Goal: Task Accomplishment & Management: Use online tool/utility

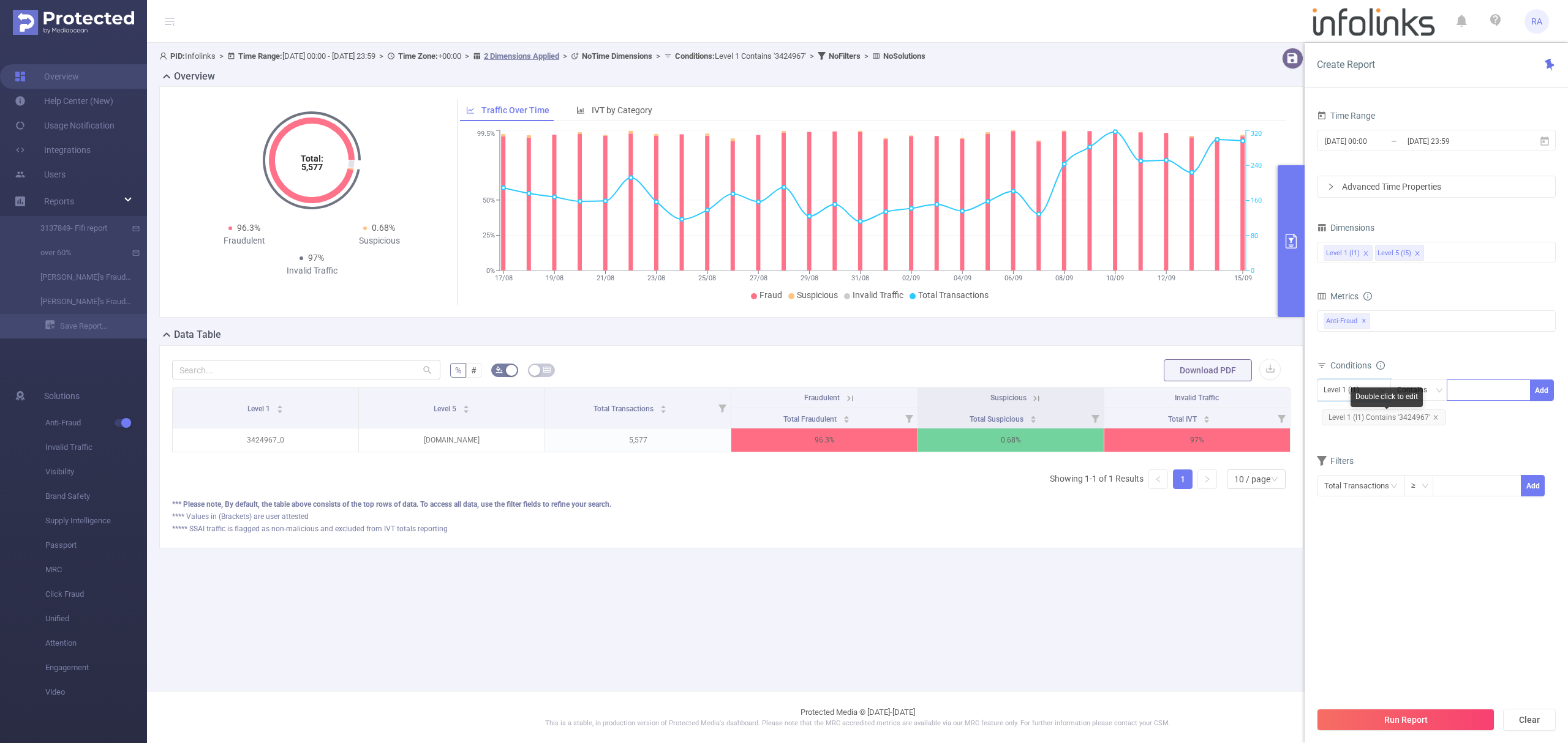
drag, startPoint x: 1435, startPoint y: 421, endPoint x: 1469, endPoint y: 394, distance: 43.4
click at [1435, 420] on icon "icon: close" at bounding box center [1435, 417] width 6 height 6
click at [1475, 392] on div at bounding box center [1488, 390] width 70 height 20
paste input "3435036"
type input "3435036"
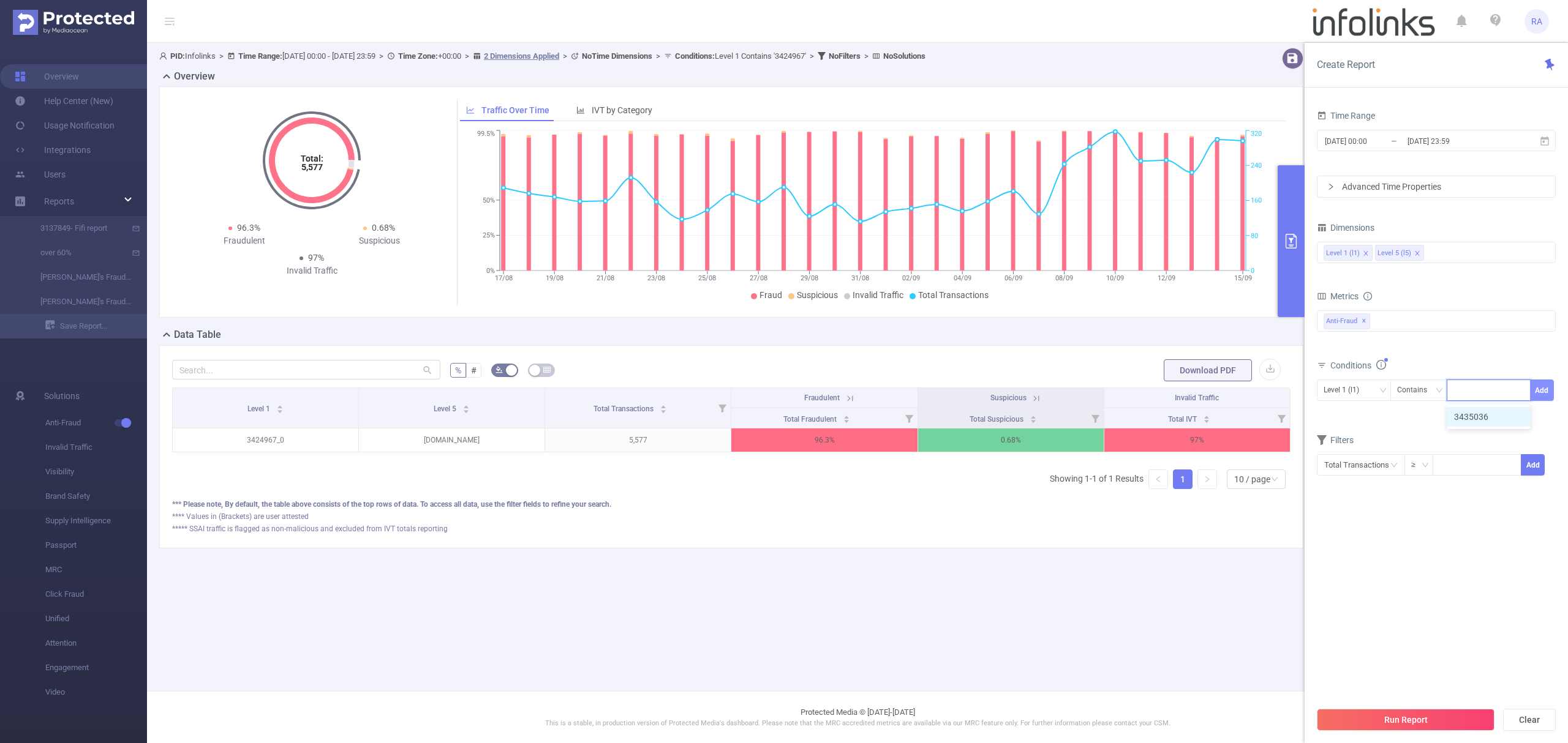
click at [1538, 392] on button "Add" at bounding box center [1542, 390] width 24 height 21
click at [1391, 717] on button "Run Report" at bounding box center [1406, 720] width 177 height 22
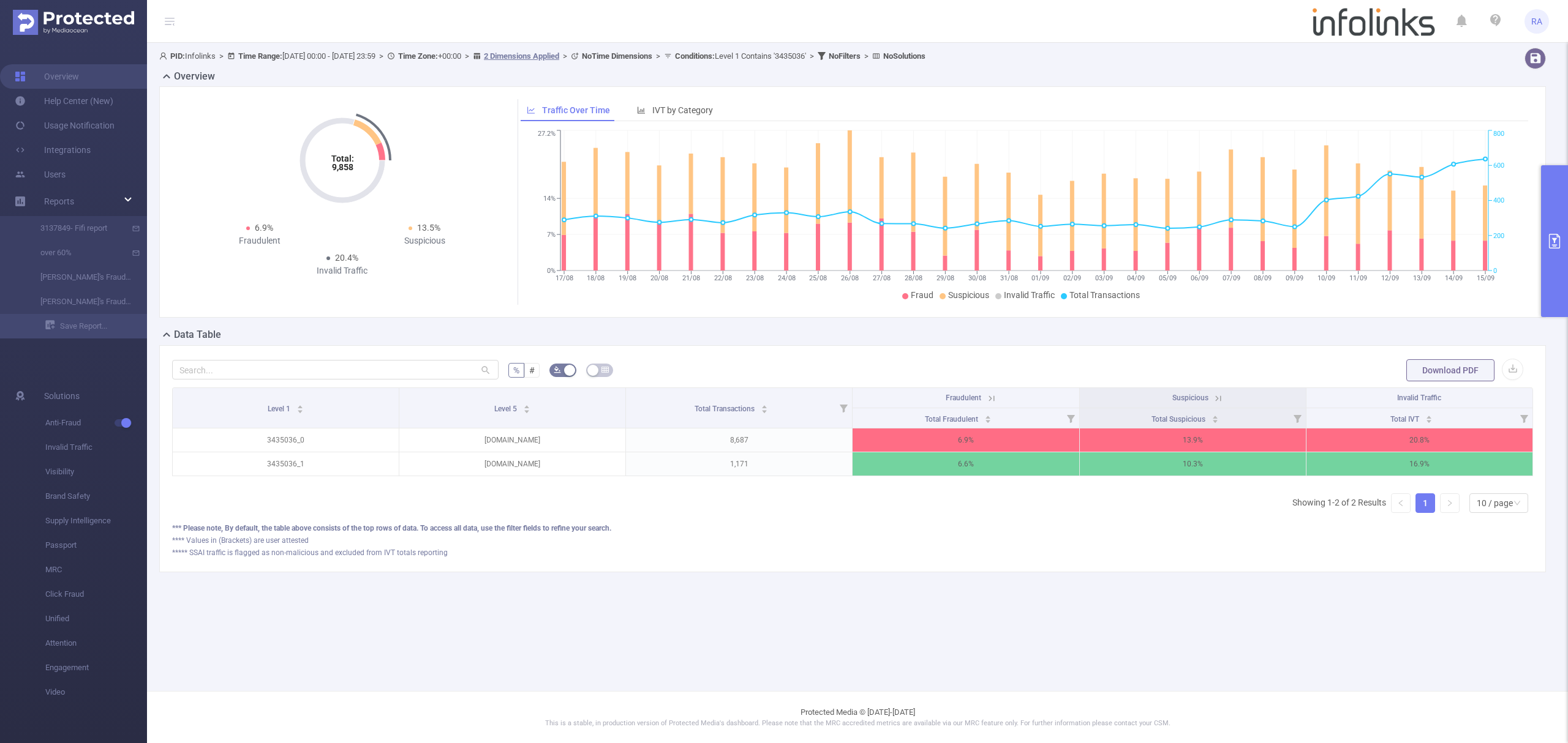
drag, startPoint x: 1566, startPoint y: 311, endPoint x: 1549, endPoint y: 289, distance: 27.8
click at [1566, 310] on button "primary" at bounding box center [1554, 241] width 27 height 151
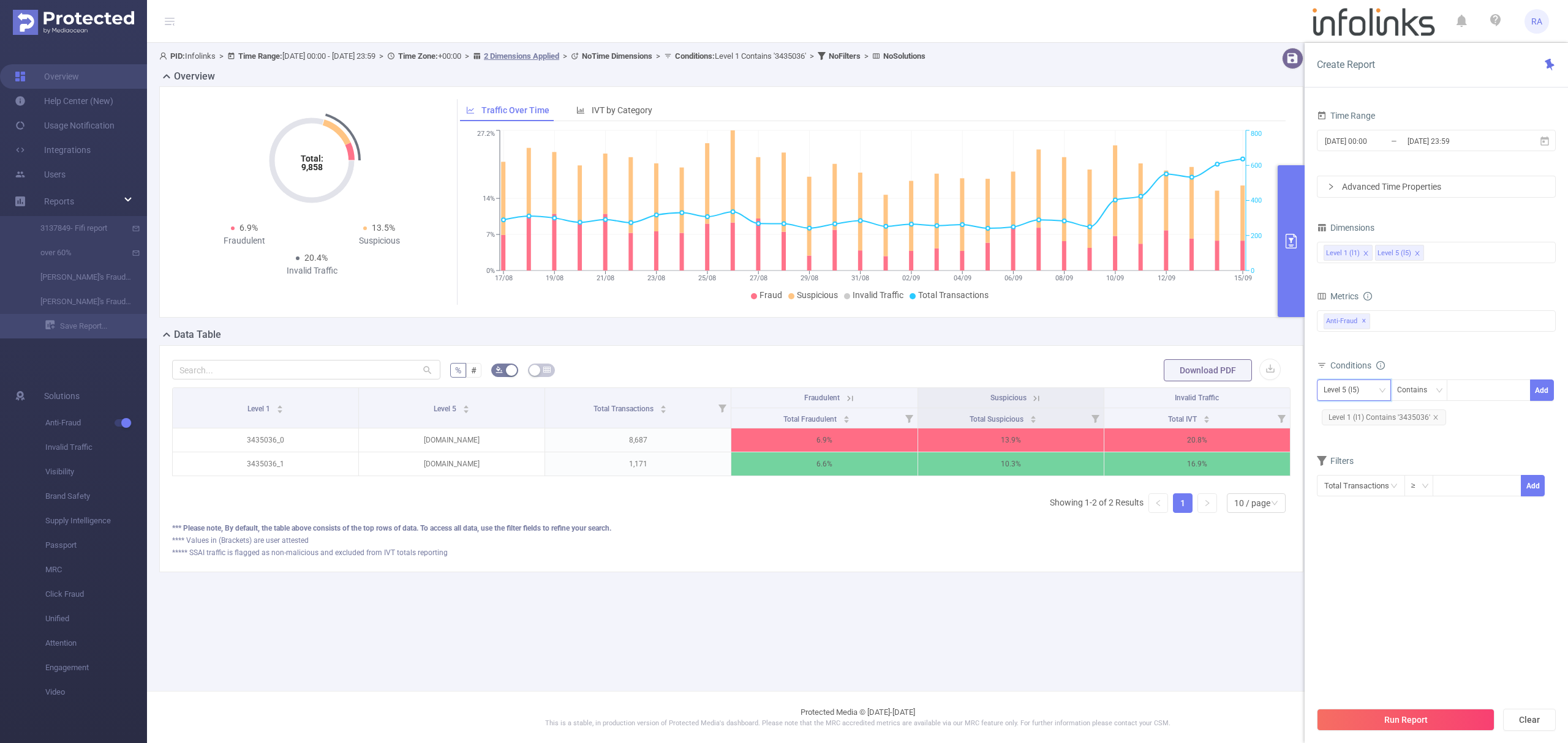
click at [1357, 388] on div "Level 5 (l5)" at bounding box center [1346, 390] width 44 height 20
click at [1351, 415] on li "Level 1 (l1)" at bounding box center [1354, 417] width 74 height 20
click at [1432, 420] on icon "icon: close" at bounding box center [1435, 417] width 6 height 6
click at [1471, 395] on div at bounding box center [1488, 390] width 70 height 20
paste input "3439995"
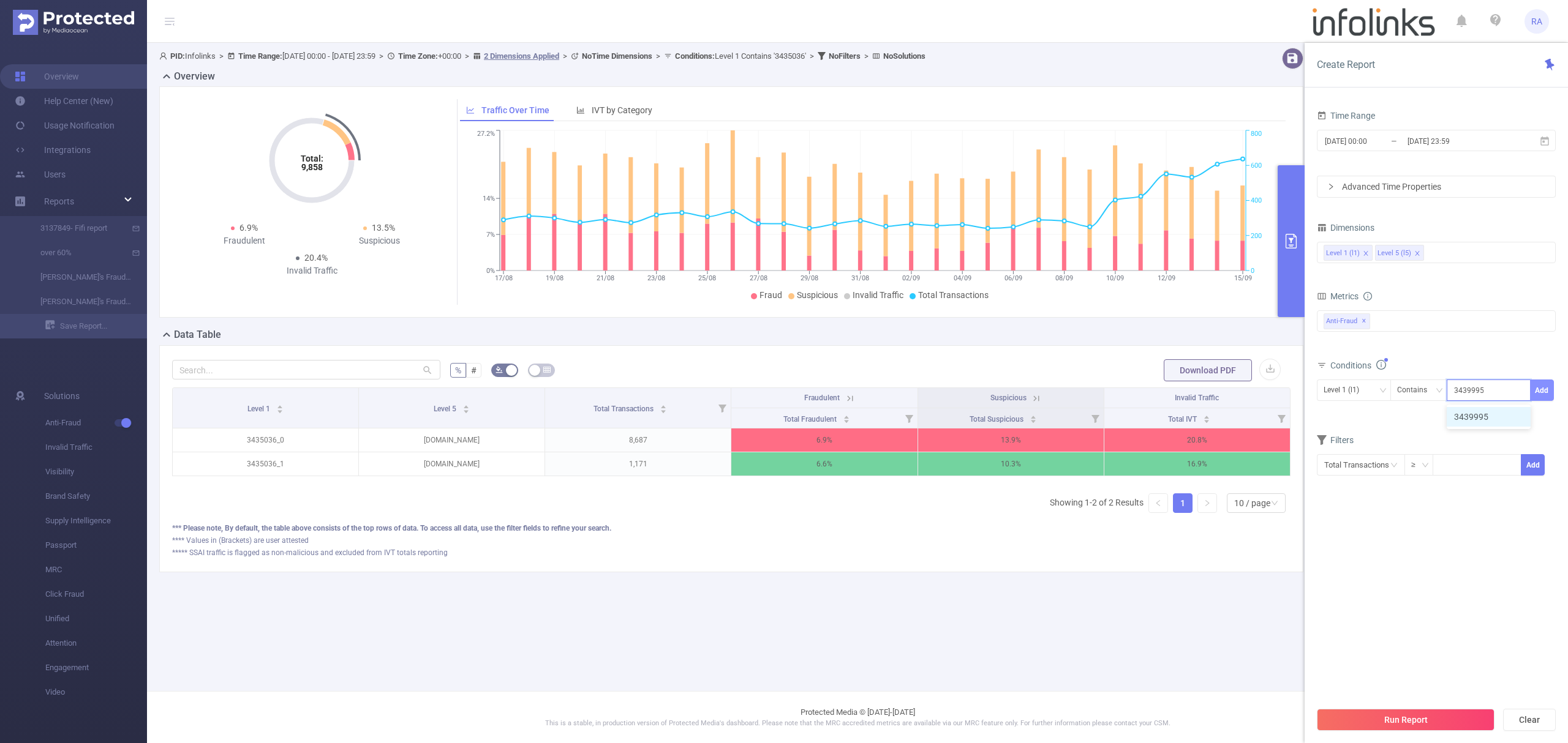
type input "3439995"
click at [1542, 387] on button "Add" at bounding box center [1542, 390] width 24 height 21
click at [1401, 707] on div "Run Report Clear" at bounding box center [1437, 720] width 264 height 46
click at [1401, 710] on div "Run Report Clear" at bounding box center [1437, 720] width 264 height 46
click at [1400, 723] on button "Run Report" at bounding box center [1406, 720] width 177 height 22
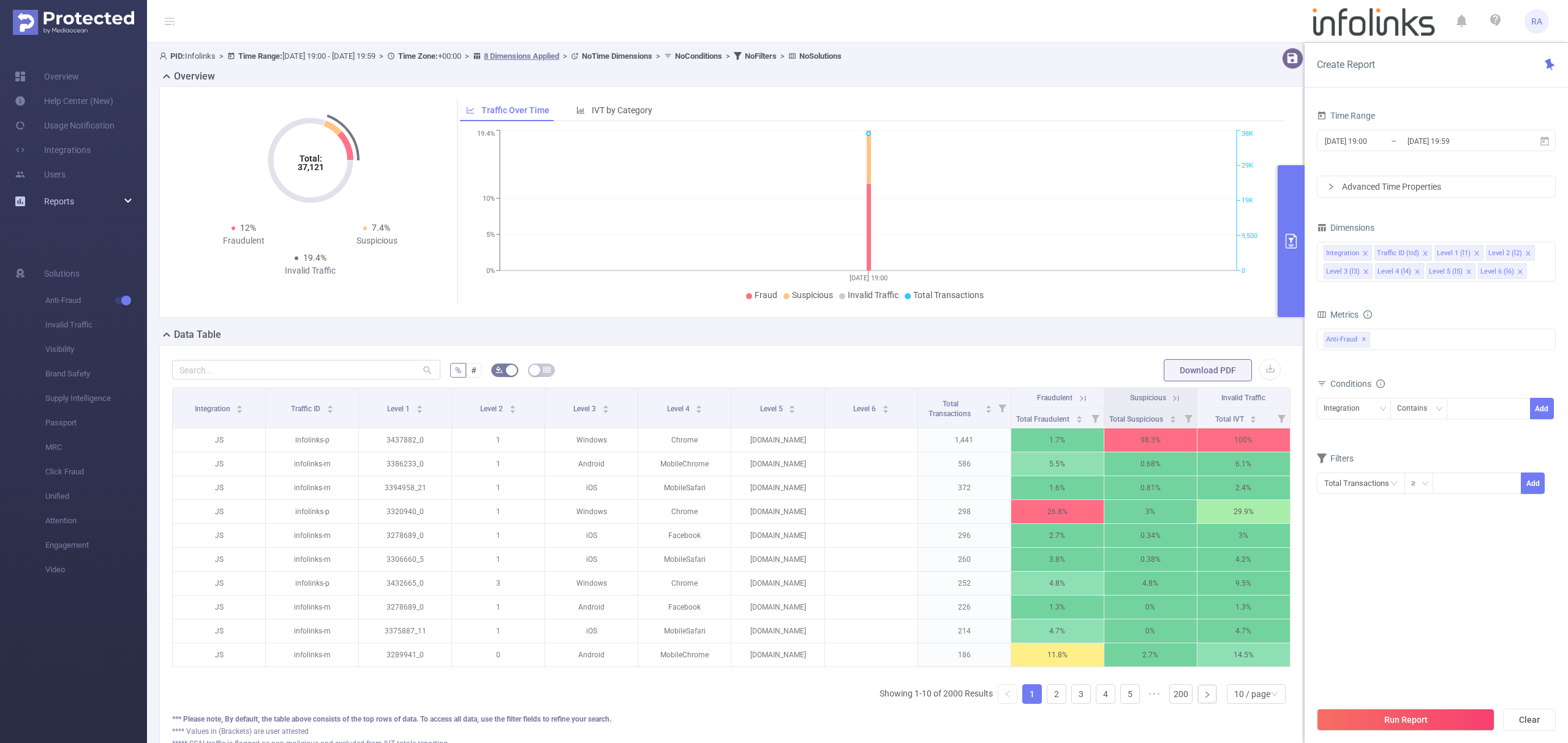
click at [66, 204] on span "Reports" at bounding box center [59, 201] width 30 height 10
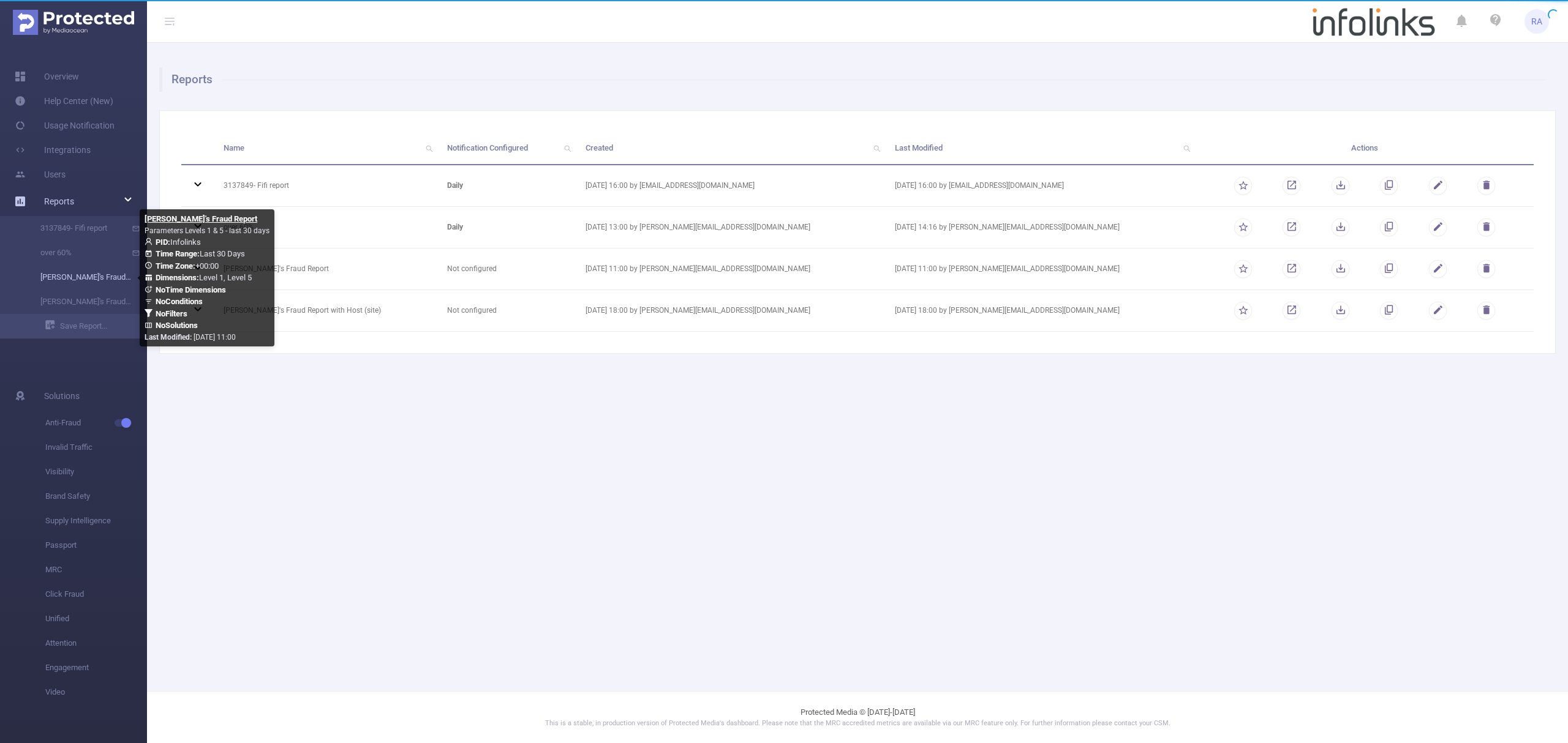
click at [67, 279] on link "[PERSON_NAME]'s Fraud Report" at bounding box center [78, 277] width 108 height 24
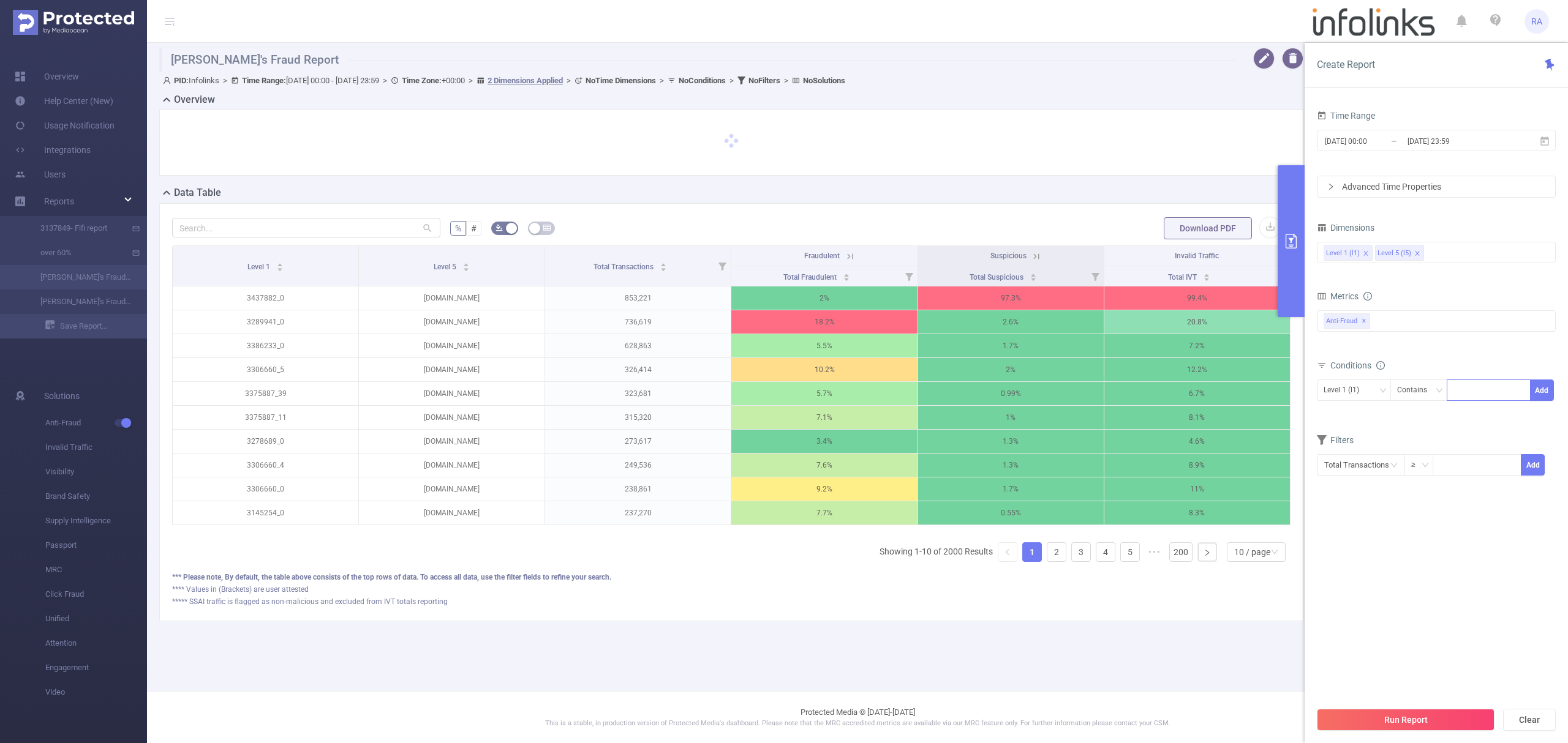
click at [1481, 397] on div at bounding box center [1488, 390] width 70 height 20
paste input "3316703_0"
type input "3316703_0"
click at [1563, 395] on div "Time Range [DATE] 00:00 _ [DATE] 23:59 Advanced Time Properties Dimensions Leve…" at bounding box center [1437, 429] width 264 height 670
drag, startPoint x: 1549, startPoint y: 395, endPoint x: 1535, endPoint y: 393, distance: 14.1
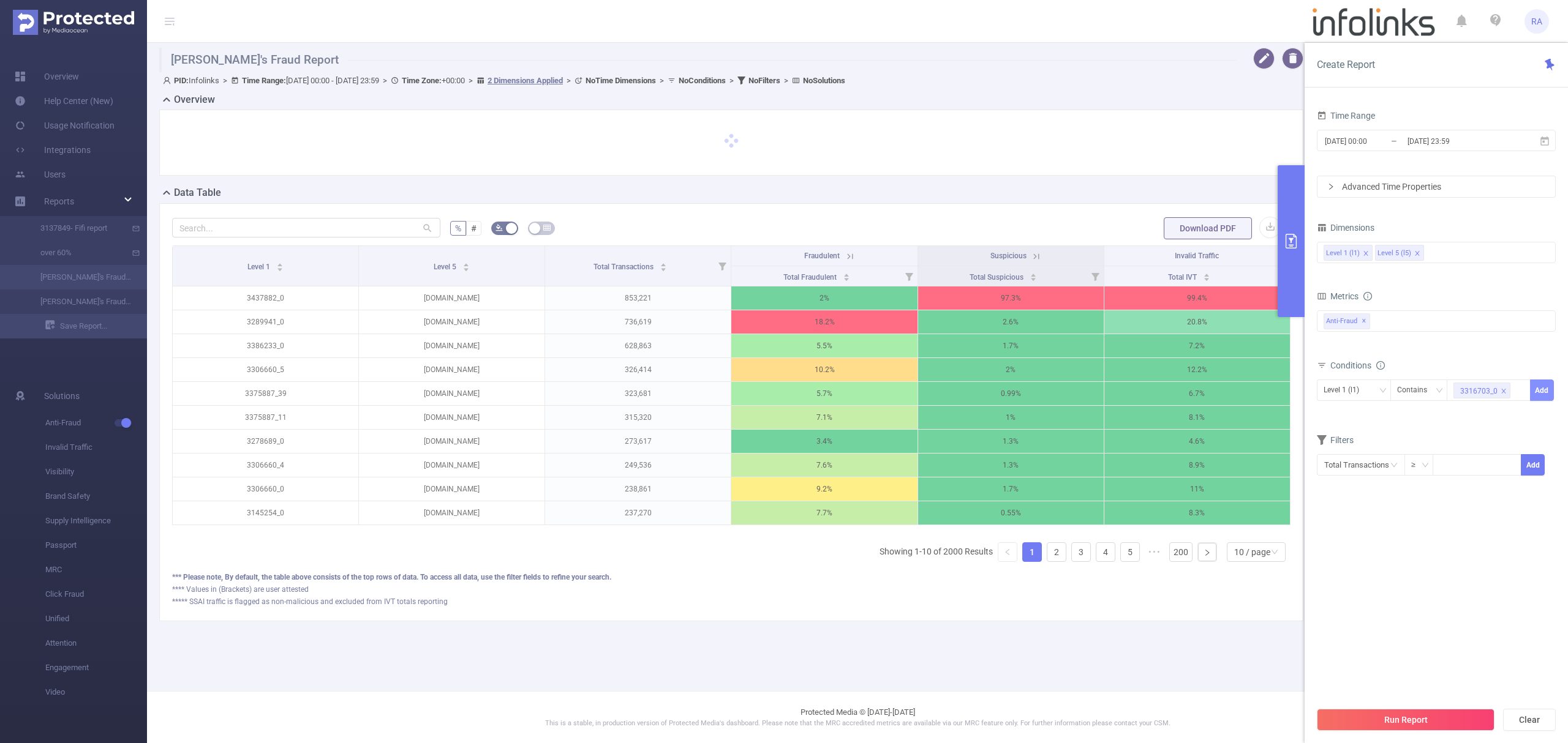
click at [1548, 395] on button "Add" at bounding box center [1542, 390] width 24 height 21
click at [1353, 720] on button "Run Report" at bounding box center [1406, 720] width 177 height 22
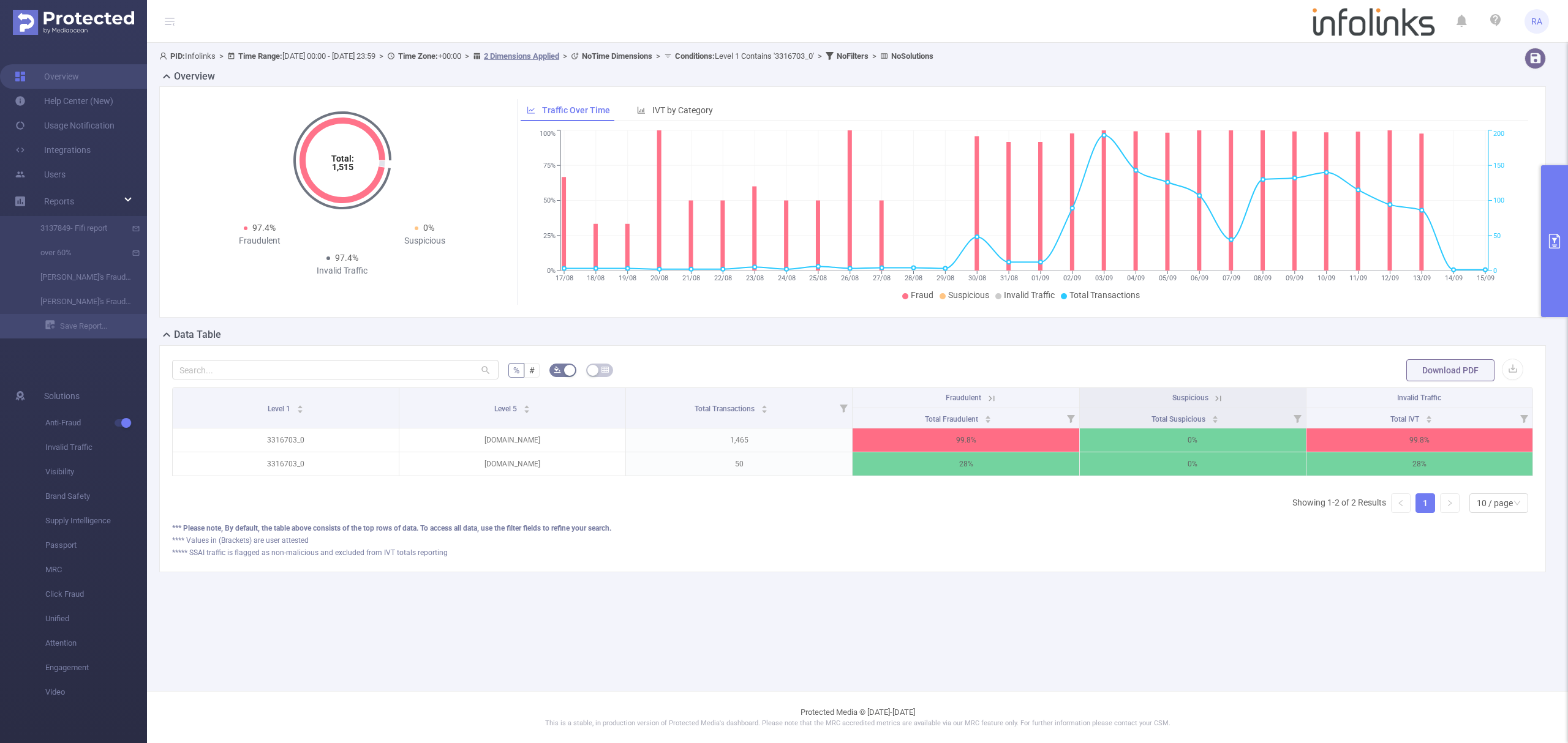
click at [1563, 223] on button "primary" at bounding box center [1554, 241] width 27 height 151
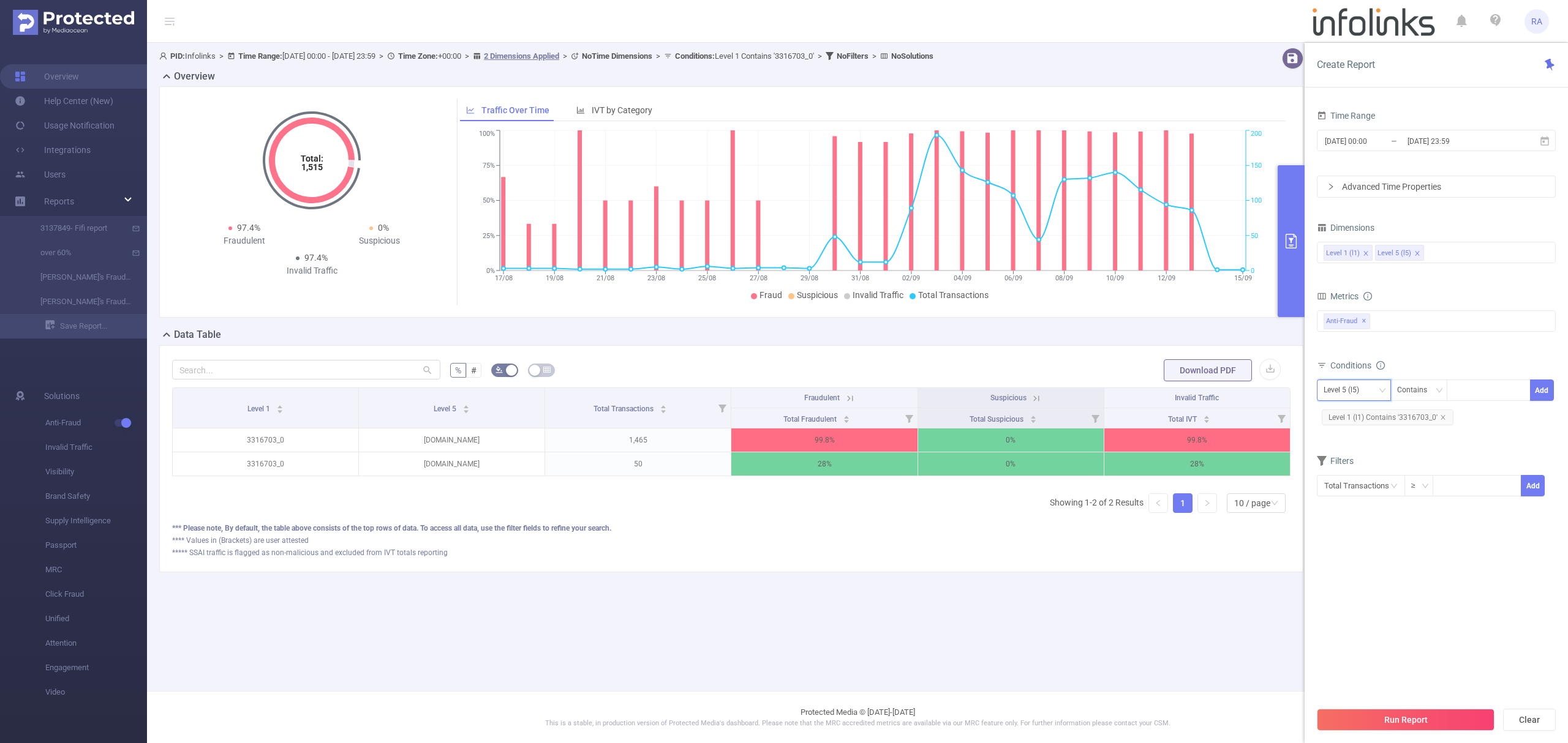
click at [1353, 392] on div "Level 5 (l5)" at bounding box center [1346, 390] width 44 height 20
click at [1353, 419] on li "Level 1 (l1)" at bounding box center [1354, 417] width 74 height 20
click at [1441, 420] on icon "icon: close" at bounding box center [1443, 417] width 6 height 6
click at [1478, 395] on div at bounding box center [1488, 390] width 70 height 20
paste input "3291316"
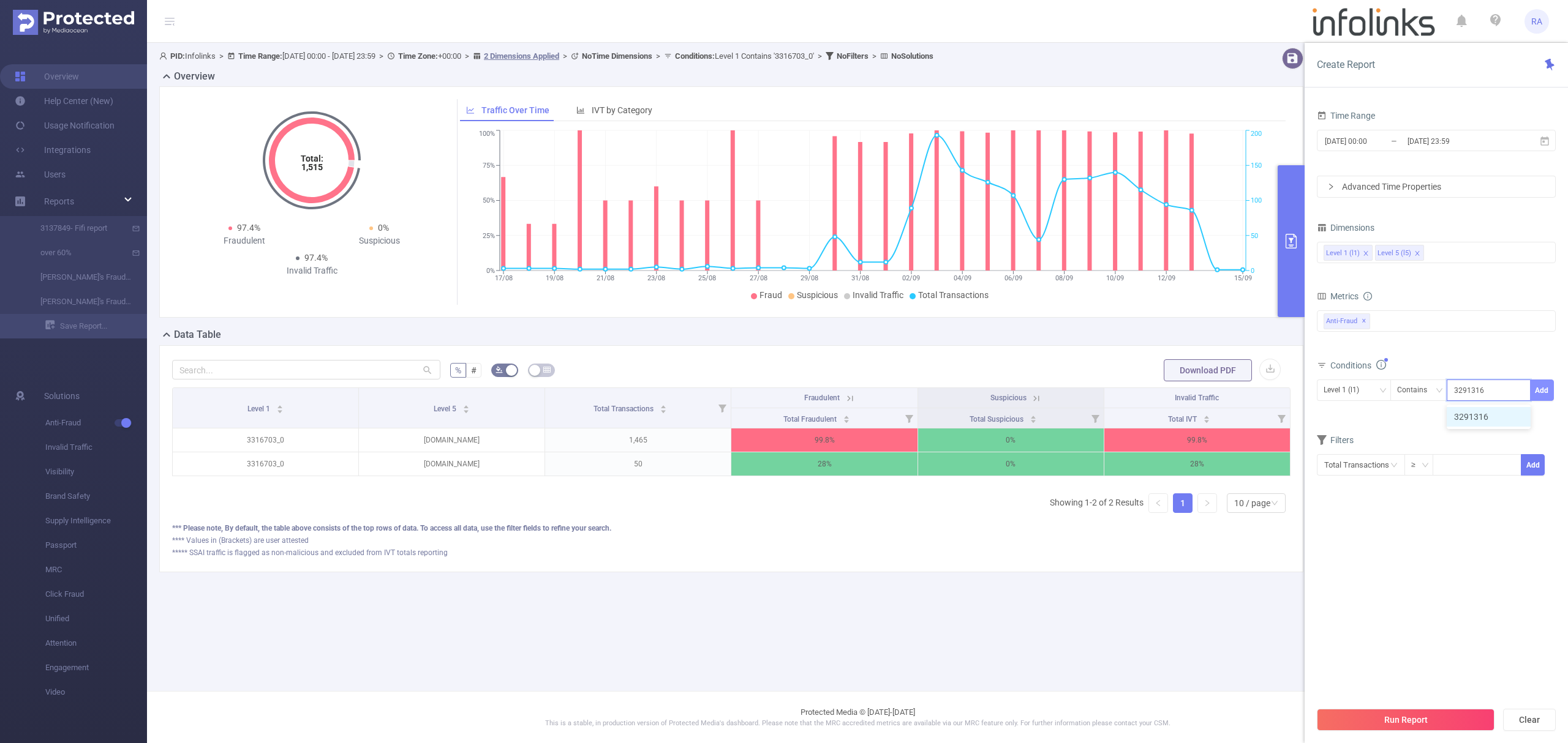
type input "3291316"
click at [1537, 389] on button "Add" at bounding box center [1542, 390] width 24 height 21
click at [1392, 715] on button "Run Report" at bounding box center [1406, 720] width 177 height 22
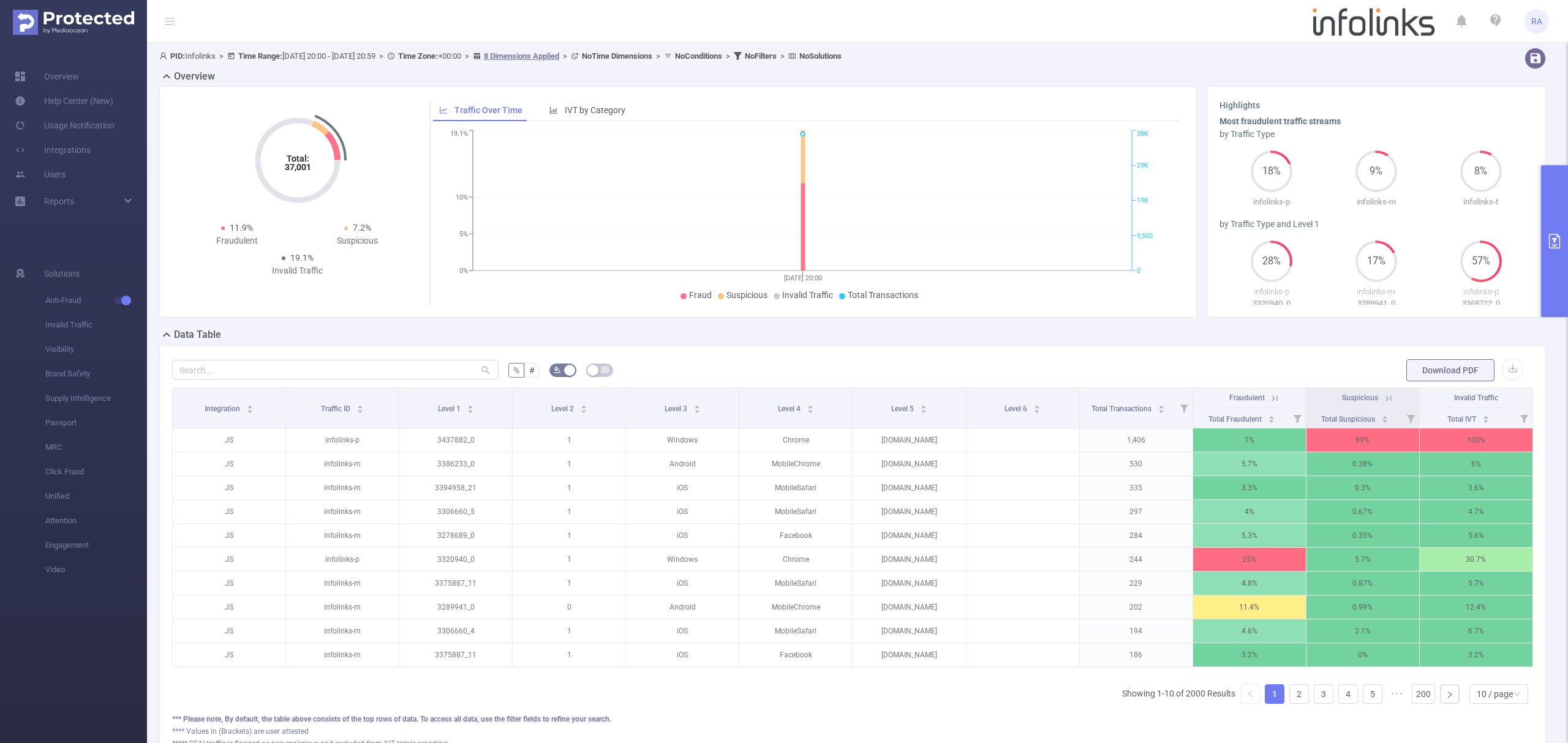
click at [1566, 283] on button "primary" at bounding box center [1554, 241] width 27 height 151
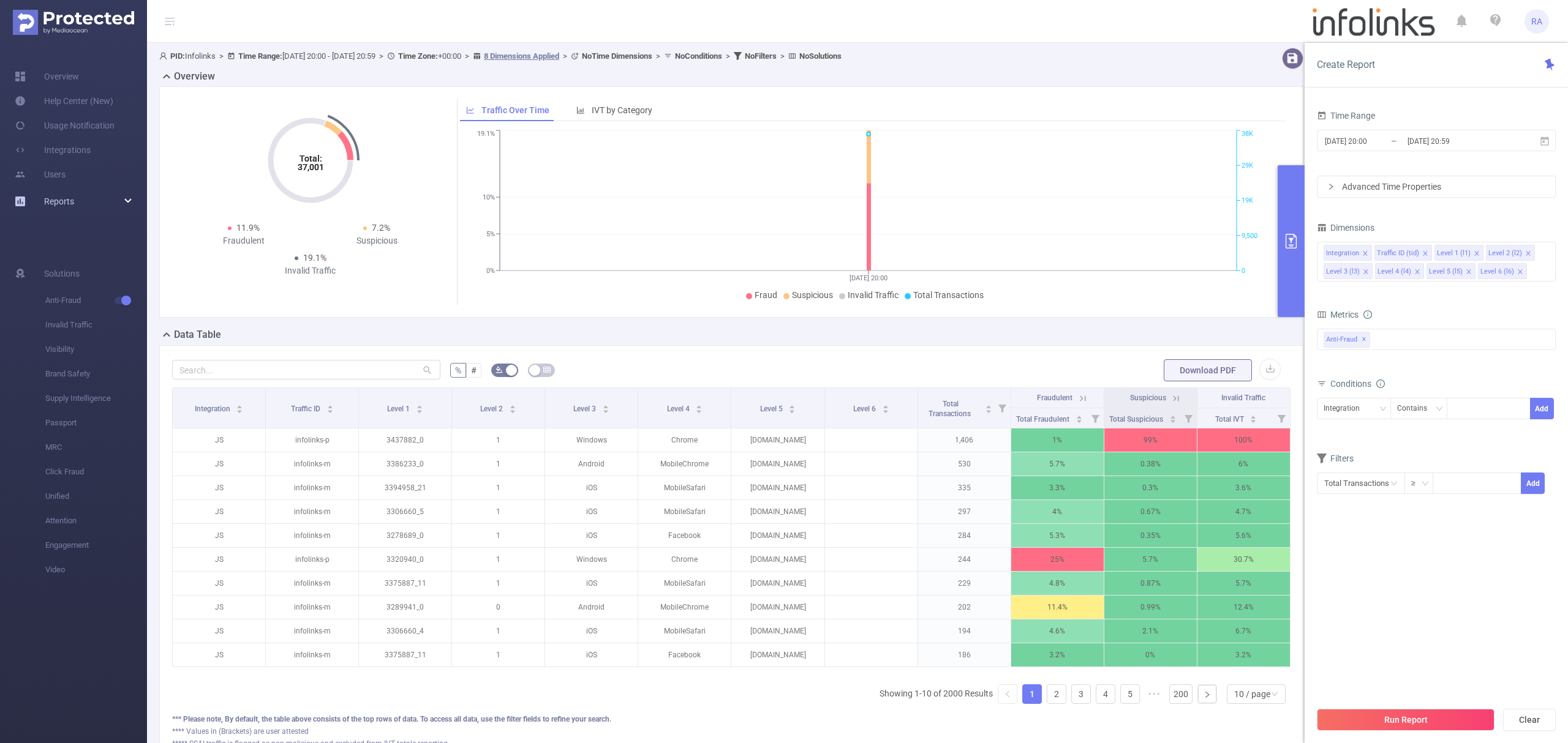
click at [59, 204] on span "Reports" at bounding box center [59, 201] width 30 height 10
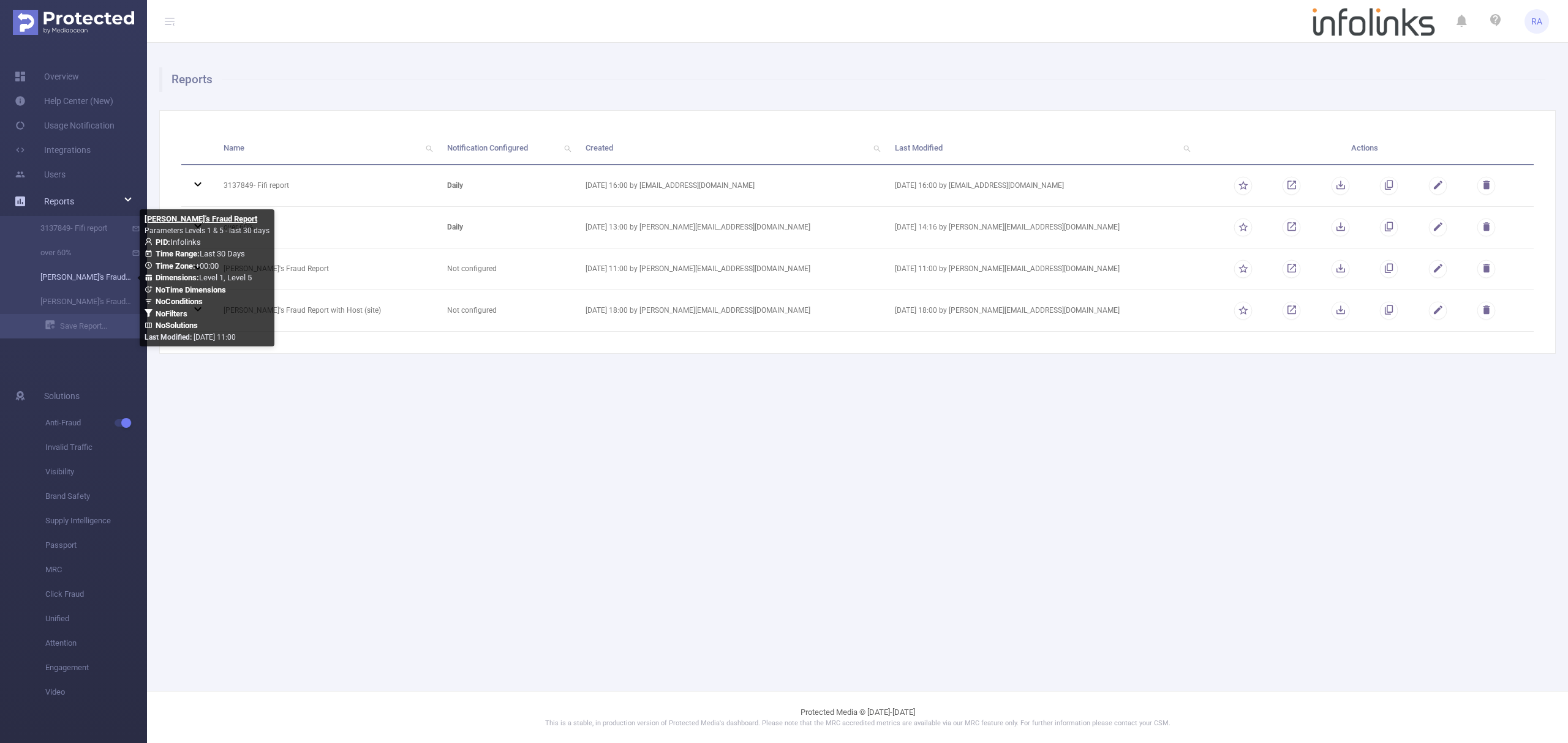
click at [88, 278] on link "[PERSON_NAME]'s Fraud Report" at bounding box center [78, 277] width 108 height 24
